Goal: Go to known website: Access a specific website the user already knows

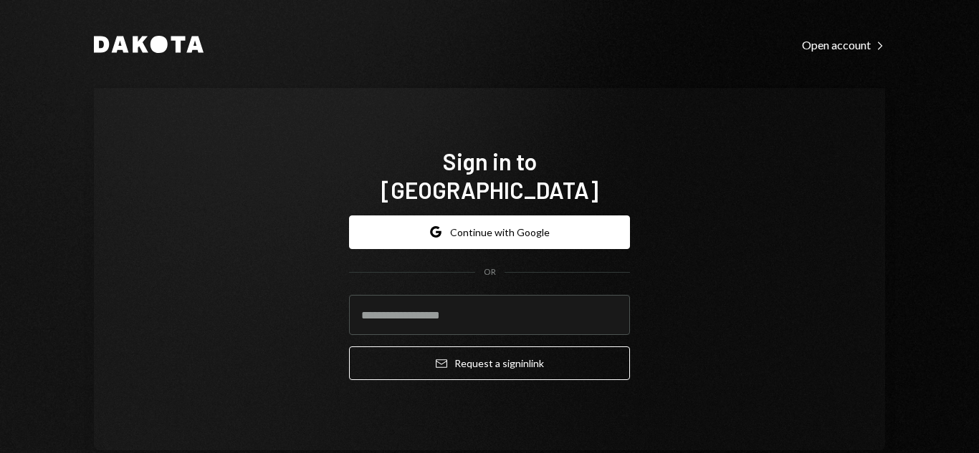
type input "**********"
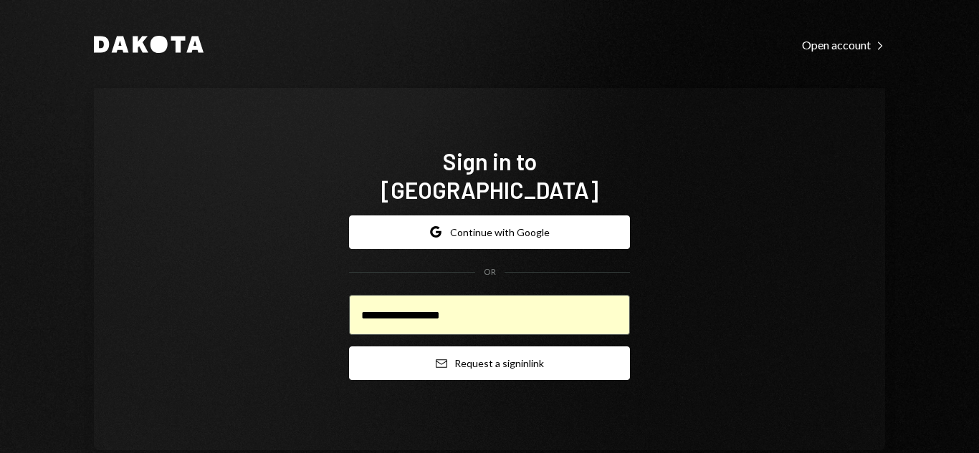
click at [501, 354] on button "Email Request a sign in link" at bounding box center [489, 364] width 281 height 34
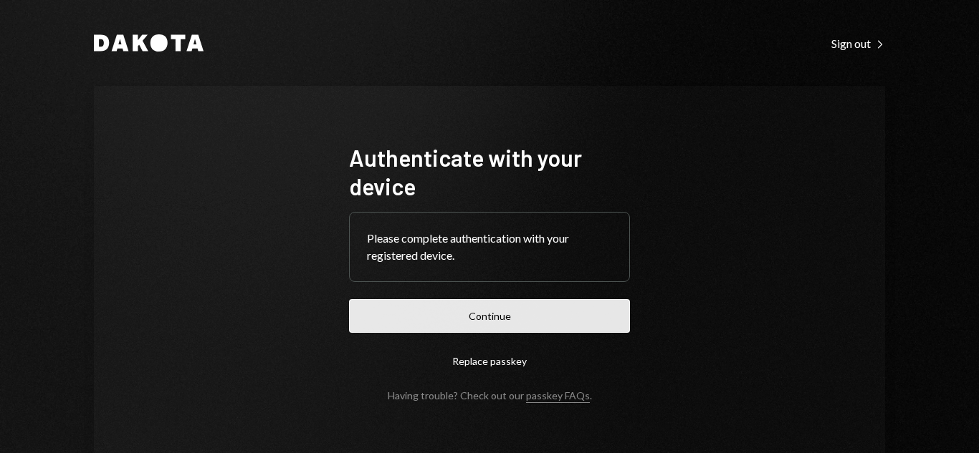
click at [541, 304] on button "Continue" at bounding box center [489, 316] width 281 height 34
